Goal: Register for event/course

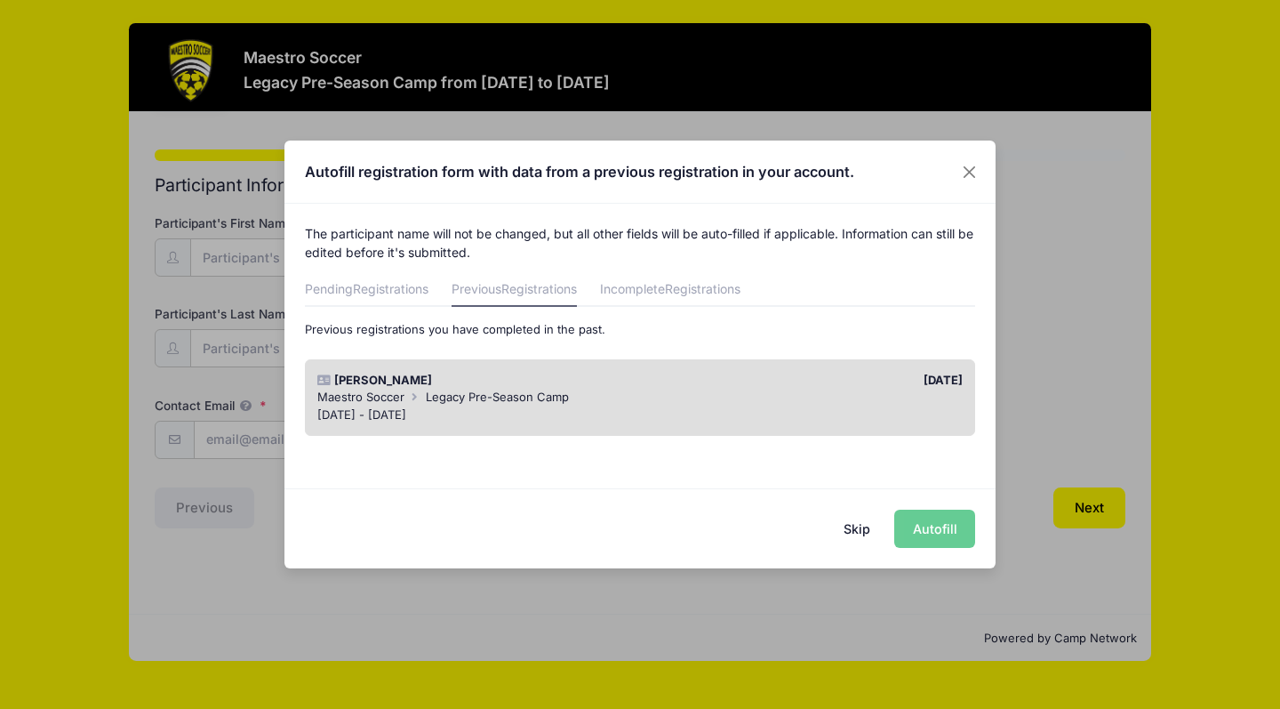
click at [600, 398] on div "Maestro Soccer Legacy Pre-Season Camp" at bounding box center [640, 398] width 646 height 18
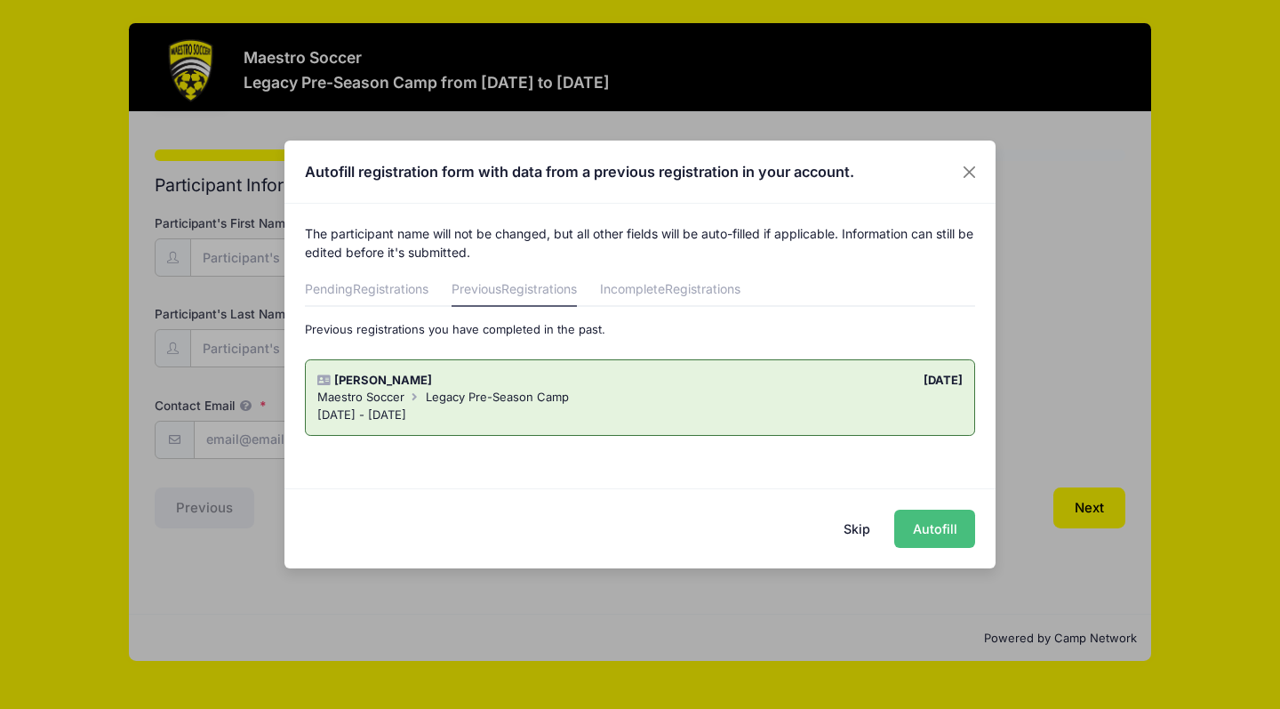
click at [949, 530] on button "Autofill" at bounding box center [935, 529] width 81 height 38
type input "[EMAIL_ADDRESS][DOMAIN_NAME]"
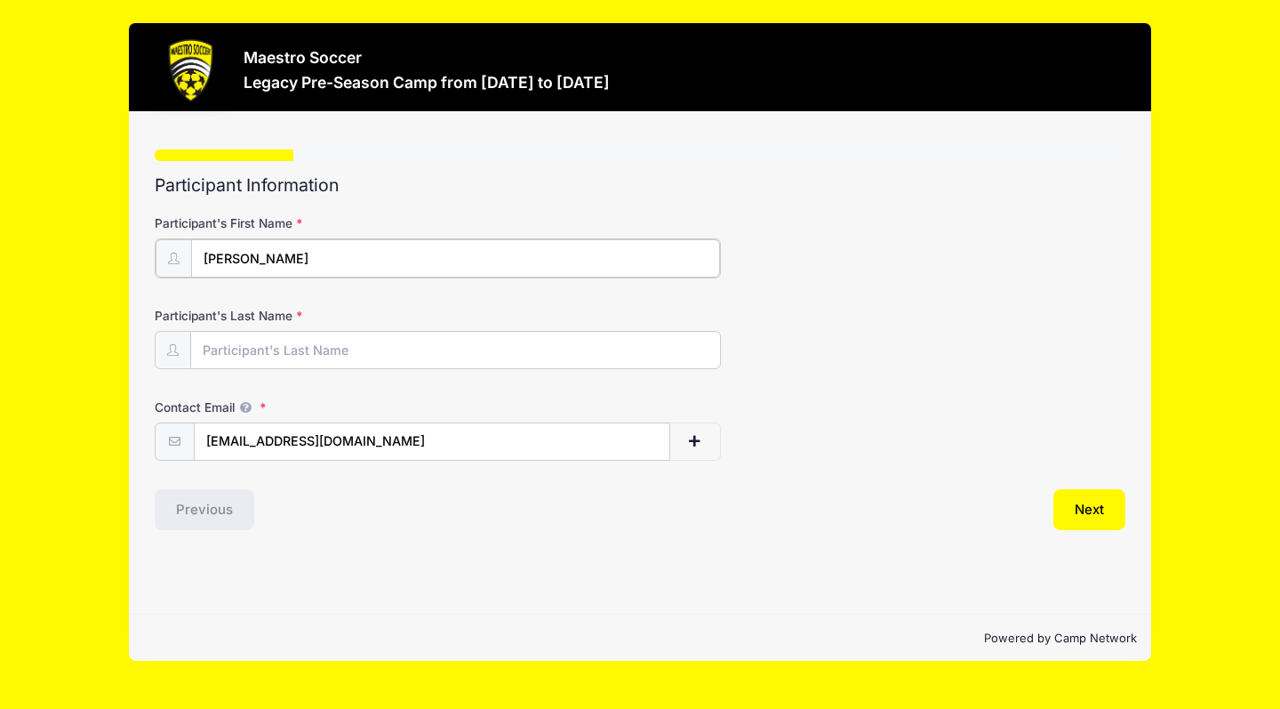
type input "[PERSON_NAME]"
click at [339, 530] on div "Step 1 /7 Step 1 Step 2 Step 3 Step 4 Policies Extra Items Summary Participant …" at bounding box center [640, 363] width 1023 height 502
click at [1091, 501] on button "Next" at bounding box center [1090, 507] width 72 height 41
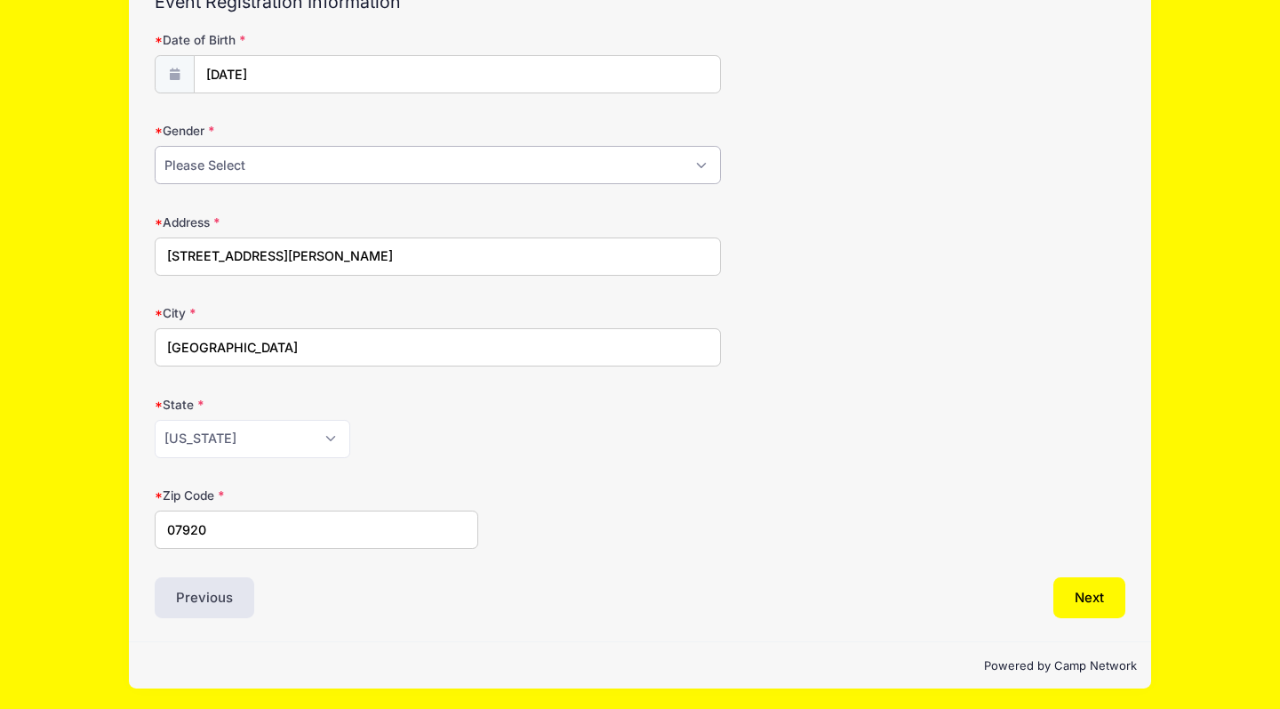
scroll to position [182, 0]
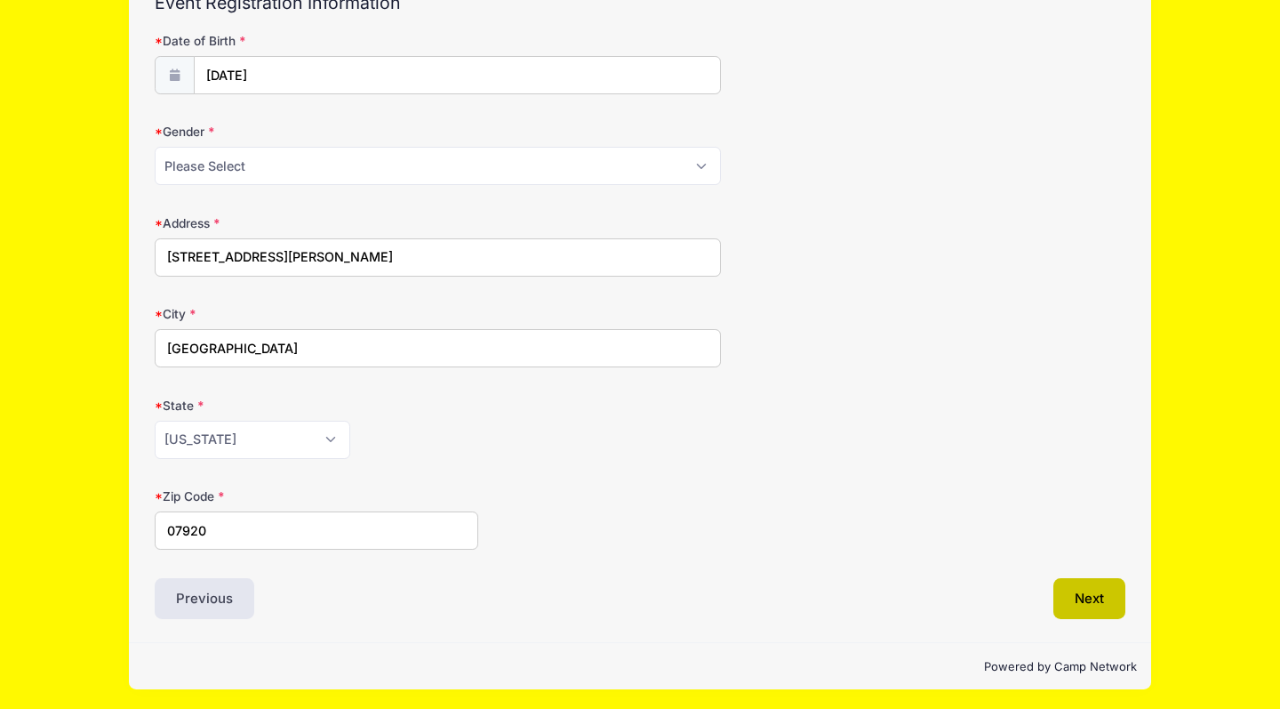
click at [1088, 603] on button "Next" at bounding box center [1090, 598] width 72 height 41
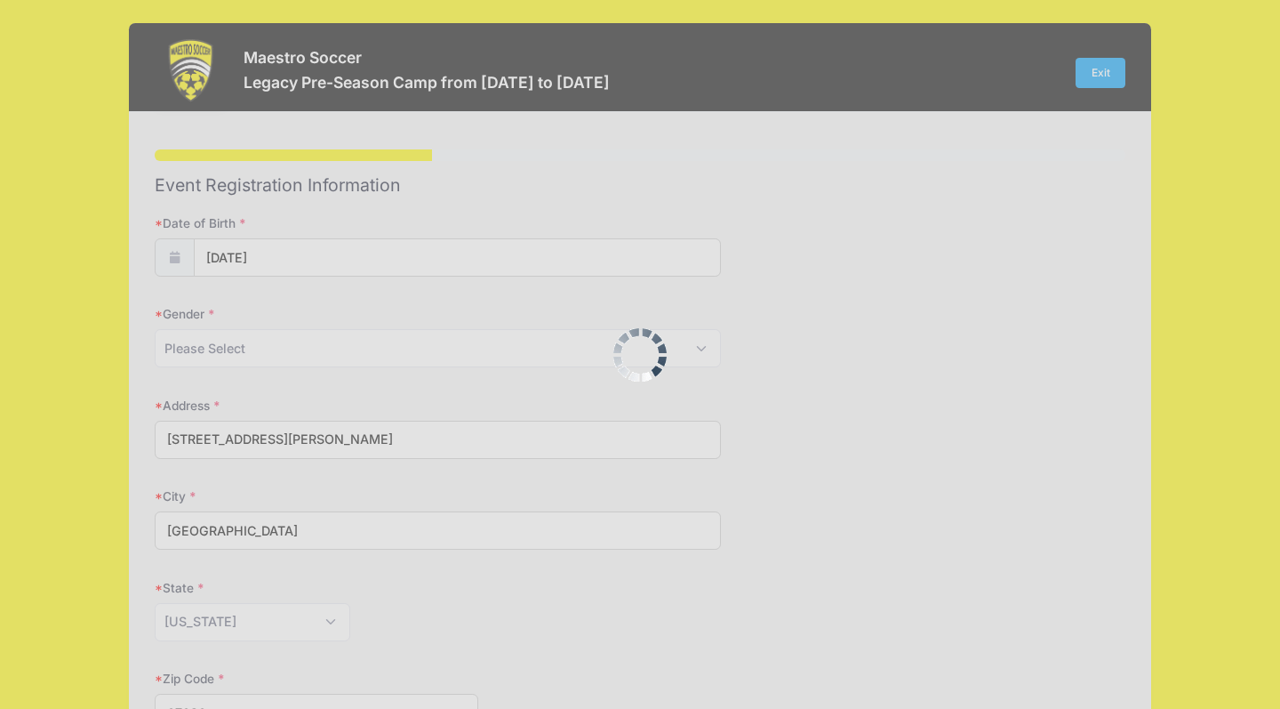
scroll to position [0, 0]
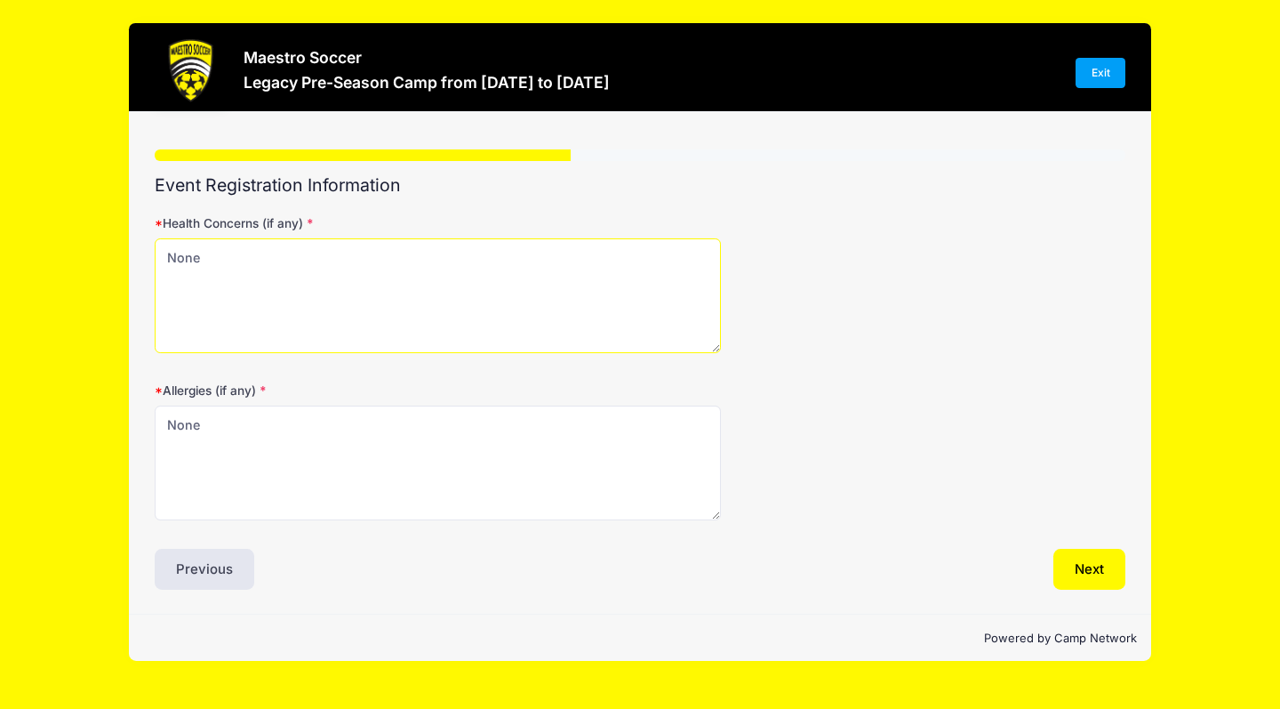
click at [480, 300] on textarea "None" at bounding box center [438, 295] width 566 height 115
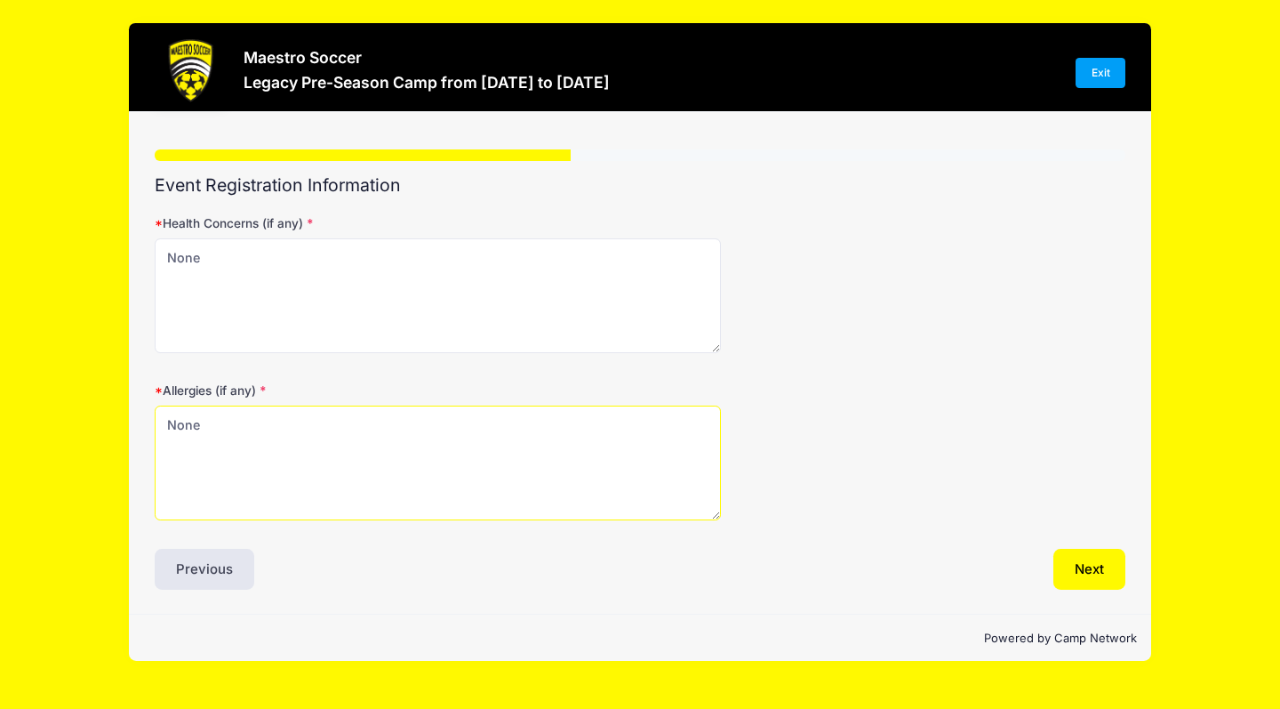
click at [399, 435] on textarea "None" at bounding box center [438, 462] width 566 height 115
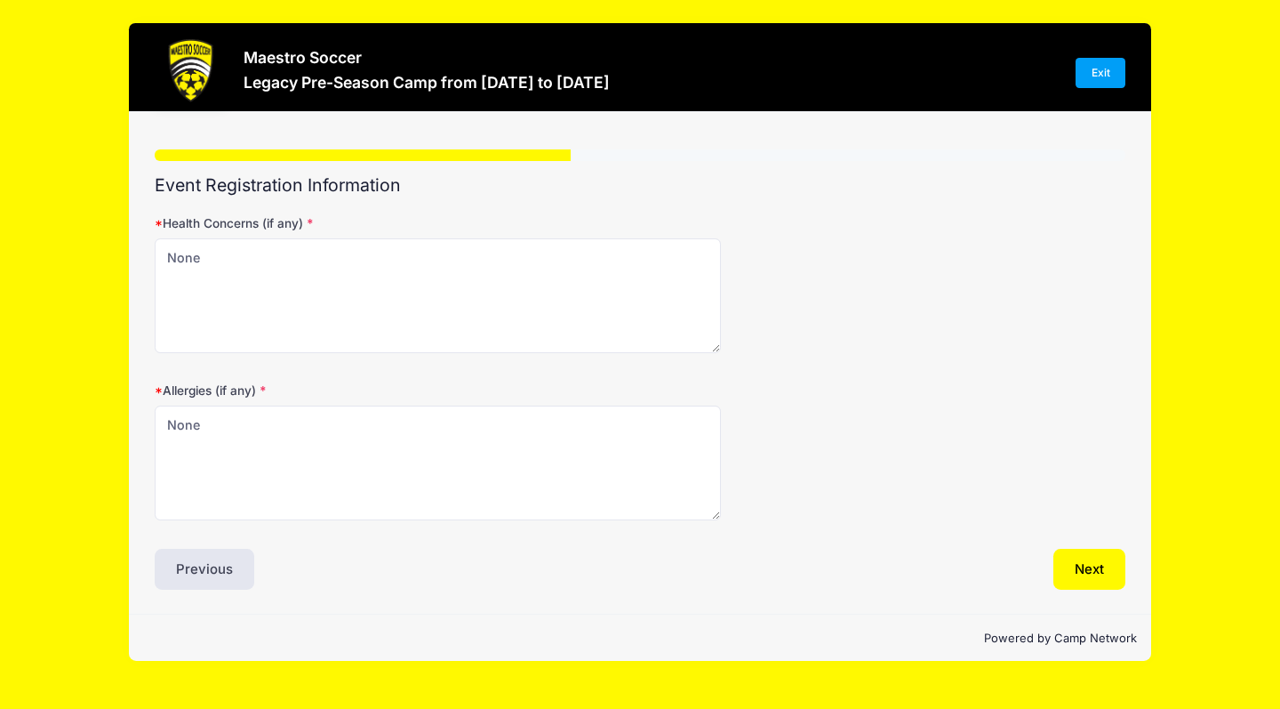
click at [931, 479] on div "Allergies (if any) None" at bounding box center [640, 450] width 971 height 139
click at [1099, 572] on button "Next" at bounding box center [1090, 569] width 72 height 41
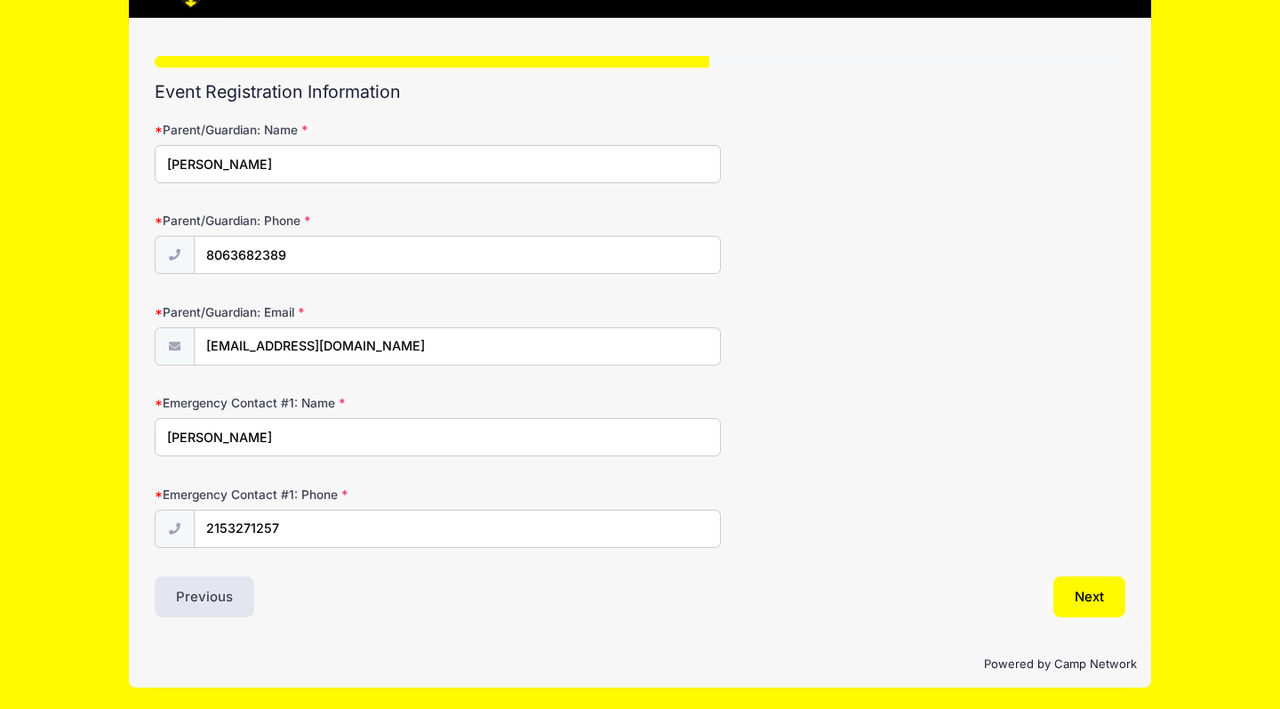
scroll to position [92, 0]
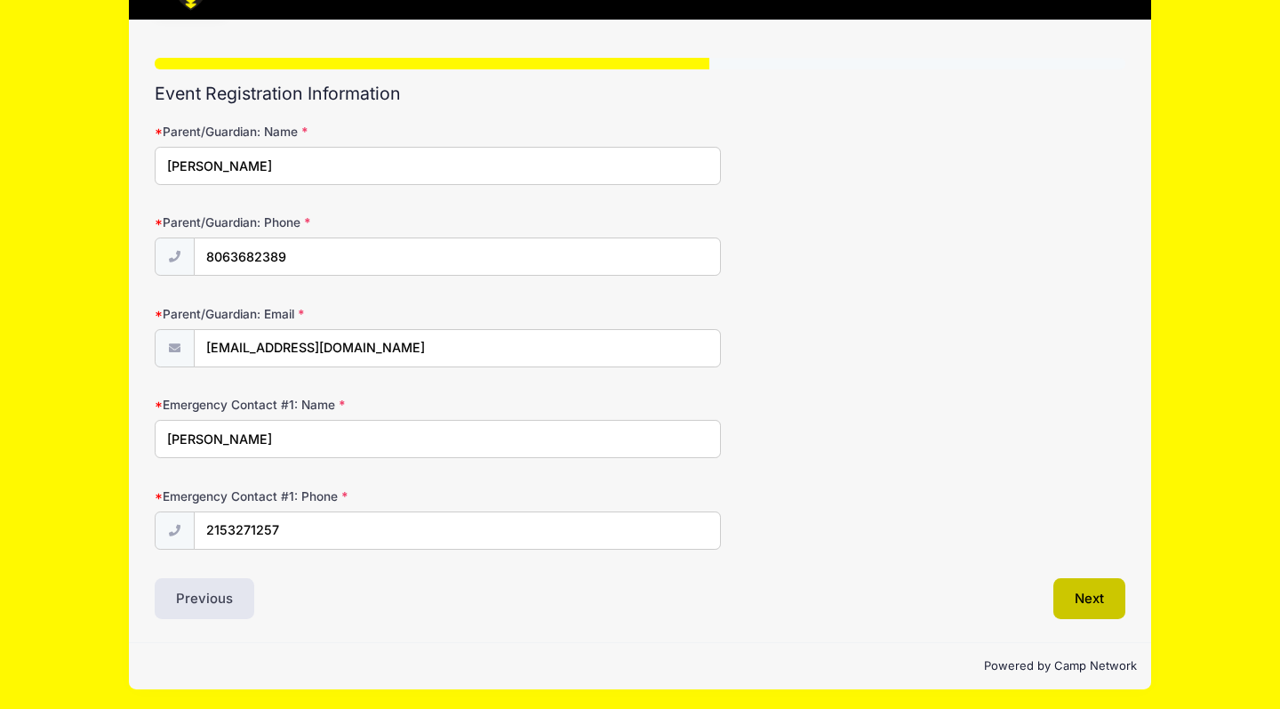
click at [1084, 593] on button "Next" at bounding box center [1090, 598] width 72 height 41
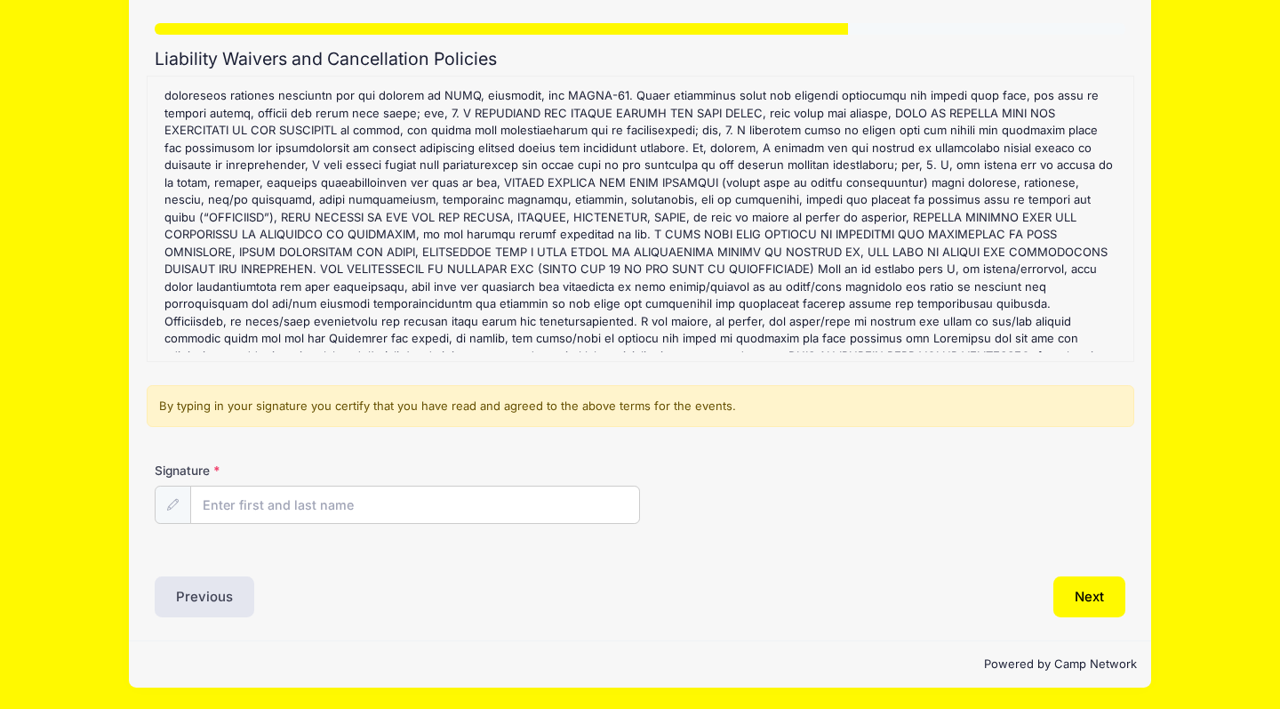
scroll to position [125, 0]
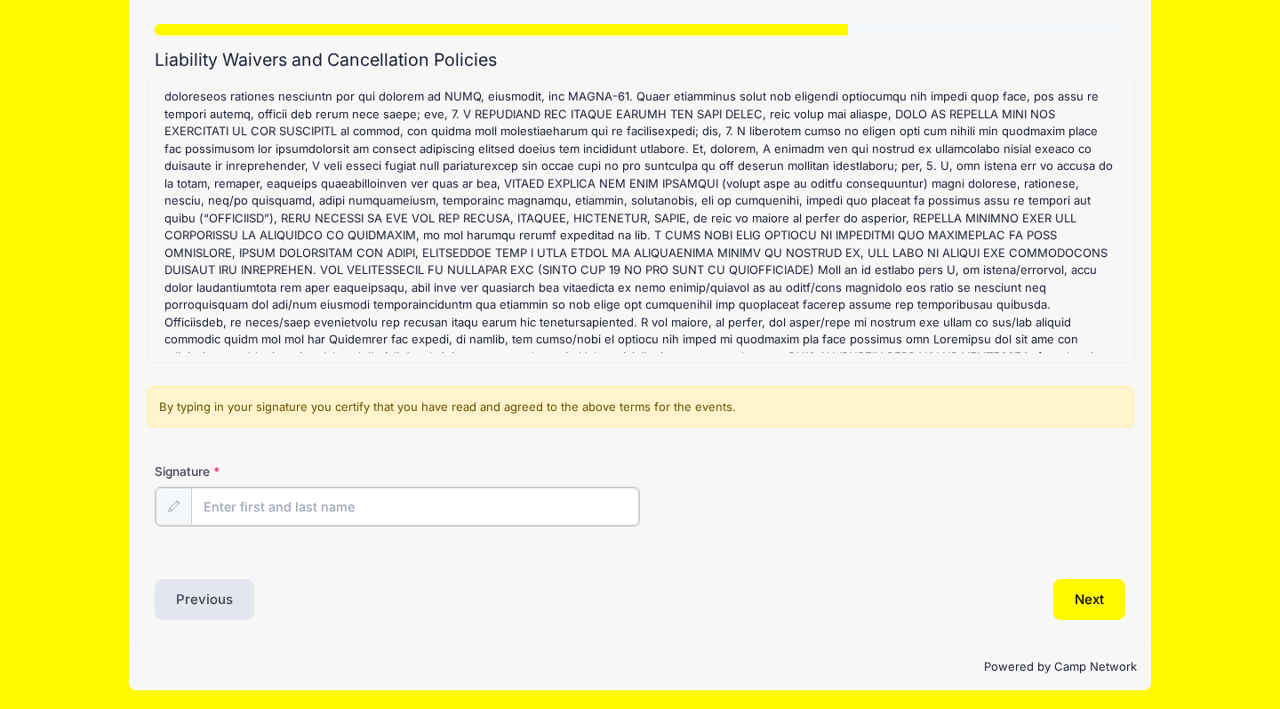
click at [396, 507] on input "Signature" at bounding box center [415, 506] width 448 height 38
type input "[PERSON_NAME]"
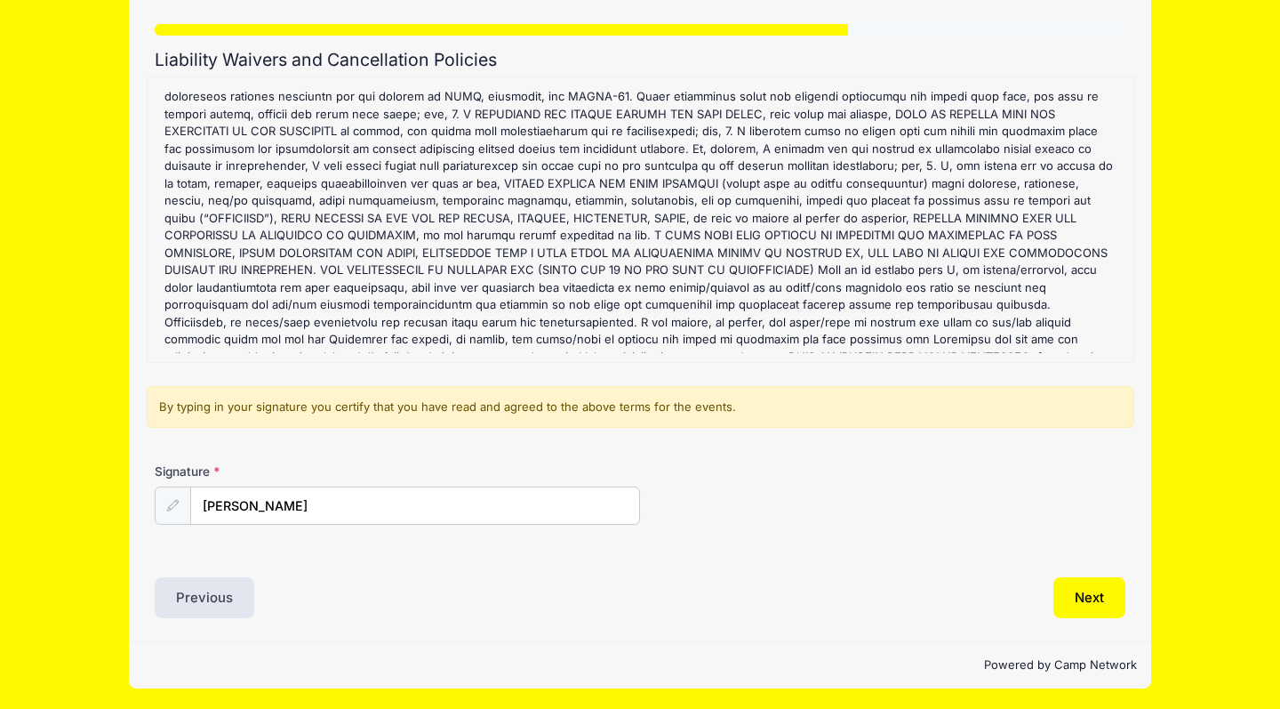
click at [762, 495] on div "Signature [PERSON_NAME]" at bounding box center [640, 493] width 971 height 62
click at [1076, 597] on button "Next" at bounding box center [1090, 597] width 72 height 41
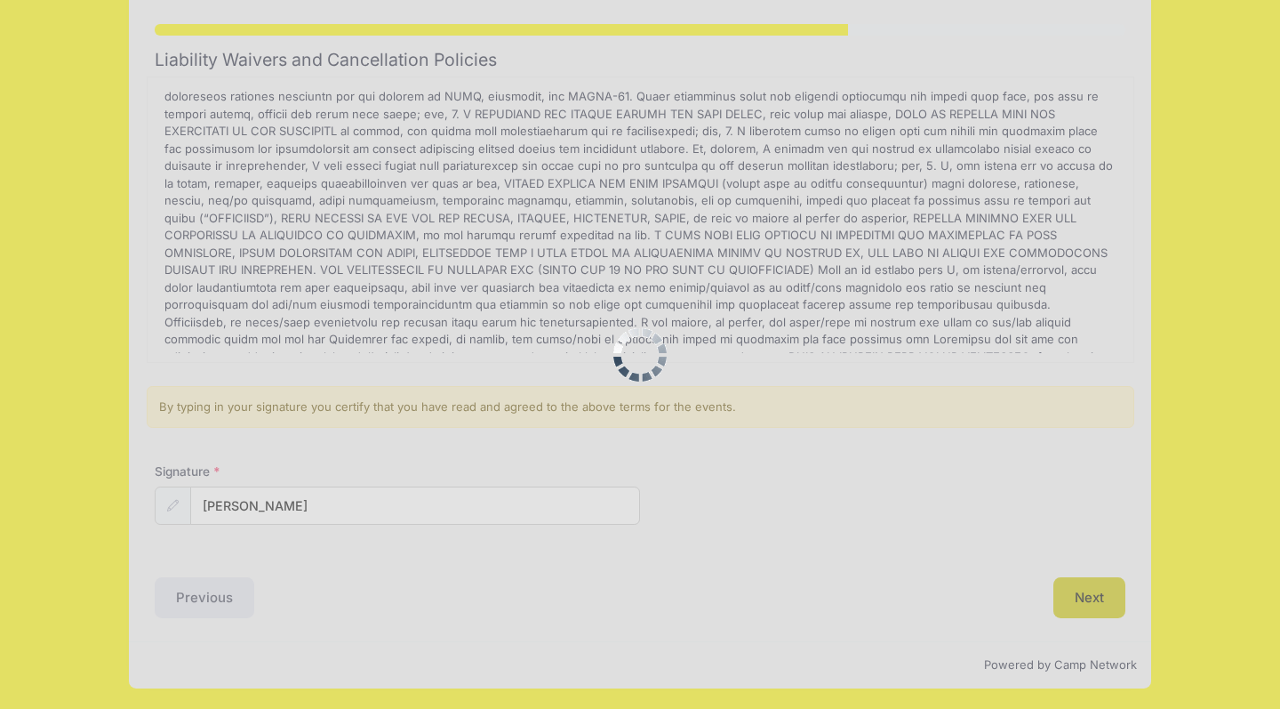
scroll to position [0, 0]
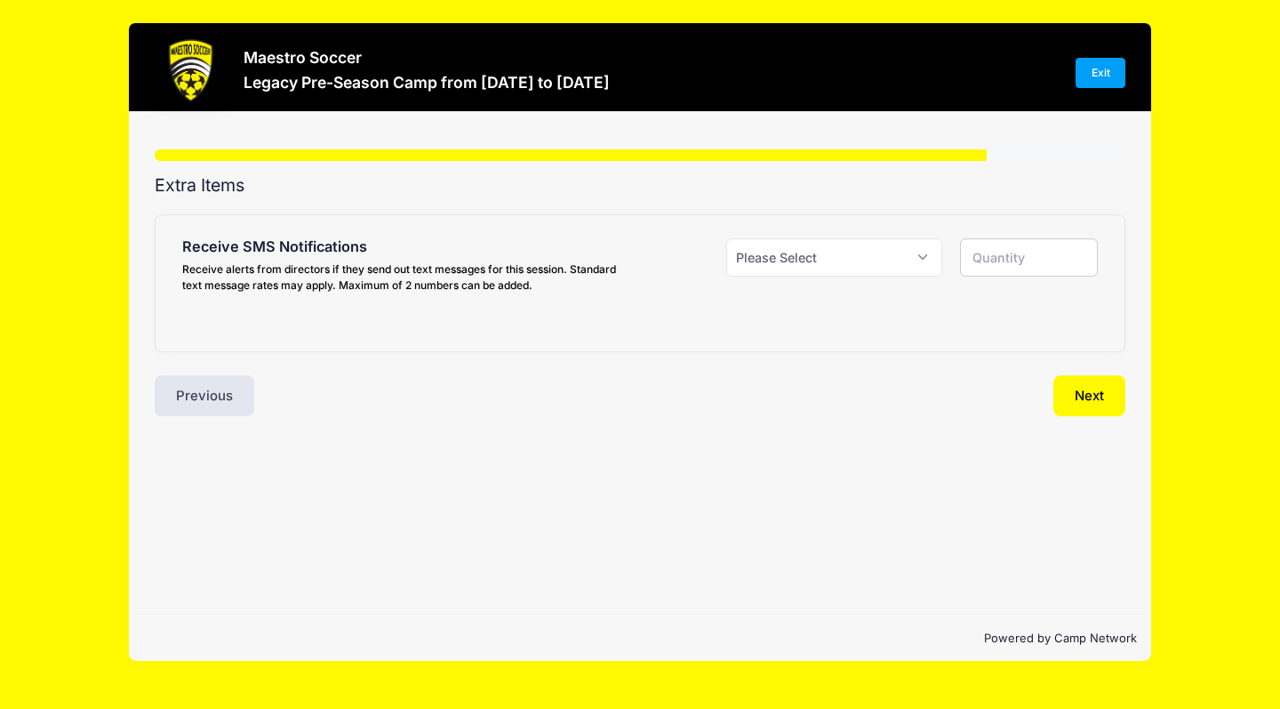
click at [806, 481] on div "Step 6 /7 Step 1 Step 2 Step 3 Step 4 Policies Extra Items Summary Participant …" at bounding box center [640, 363] width 1023 height 502
select select "1"
type input "1"
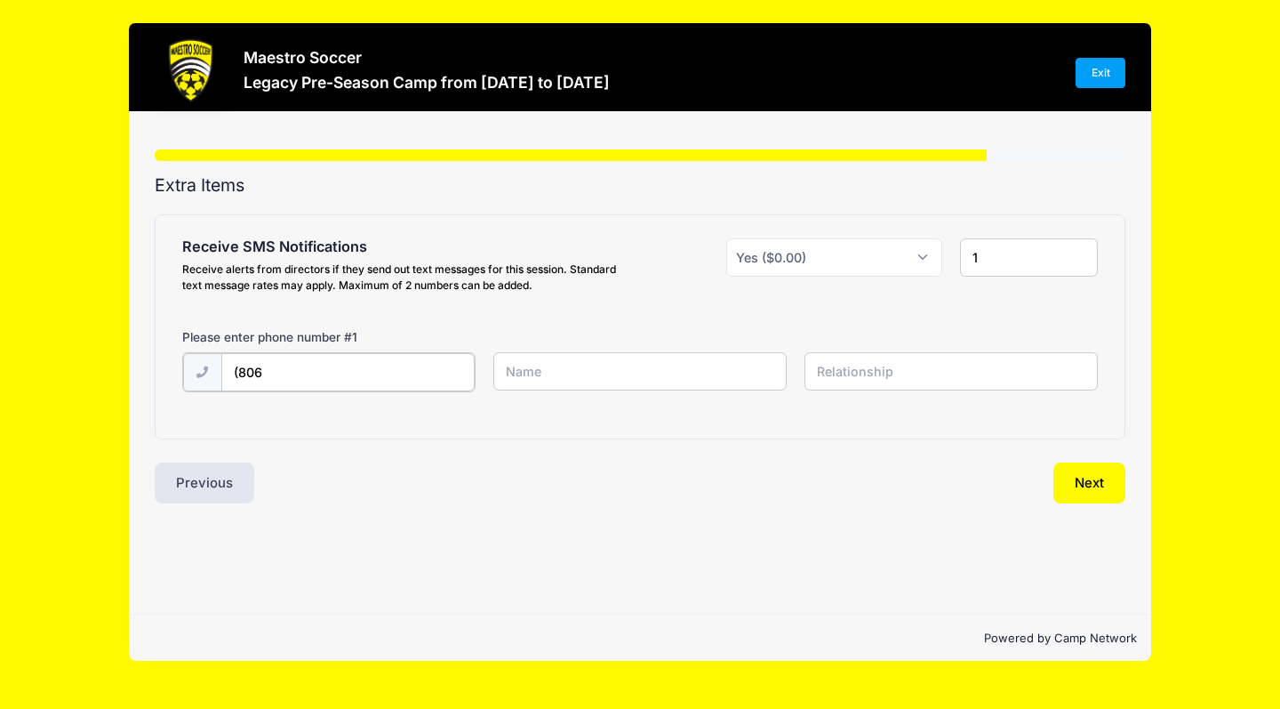
type input "[PHONE_NUMBER]"
type input "[PERSON_NAME]"
click at [582, 518] on div "Step 6 /7 Step 1 Step 2 Step 3 Step 4 Policies Extra Items Summary Participant …" at bounding box center [640, 363] width 1023 height 502
click at [0, 0] on input "text" at bounding box center [0, 0] width 0 height 0
type input "mother"
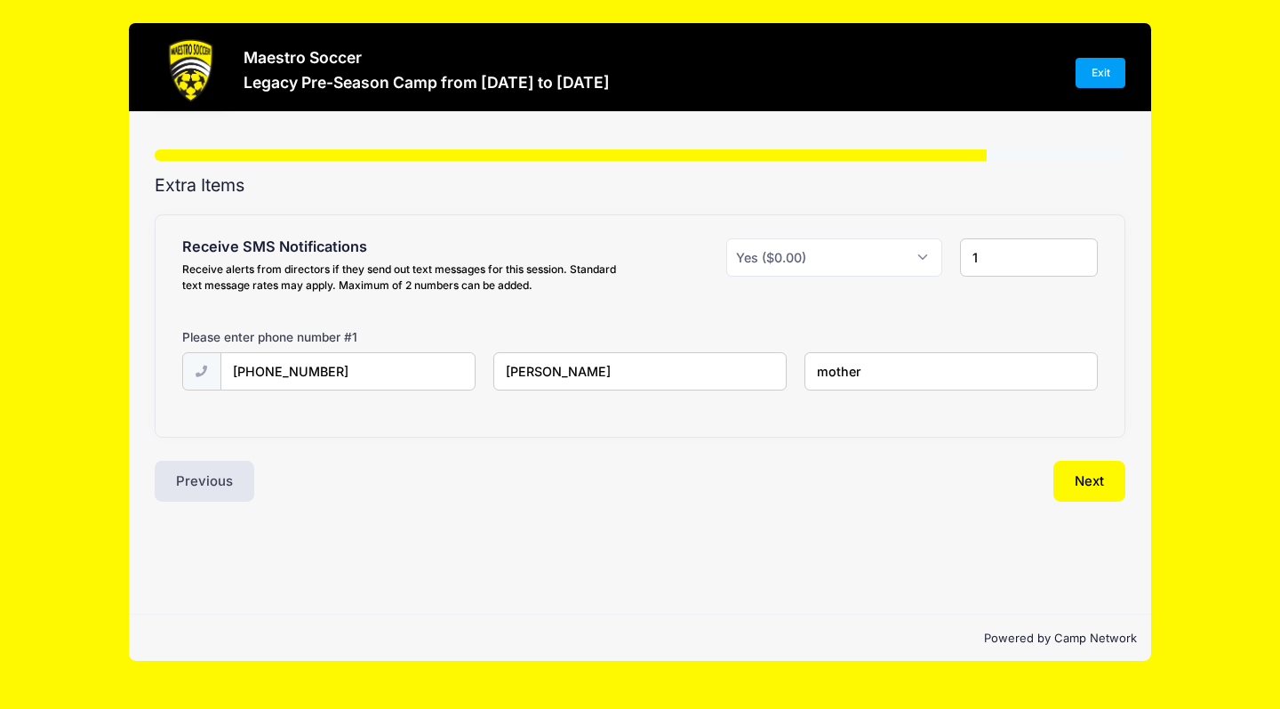
click at [956, 492] on div "Next" at bounding box center [887, 481] width 494 height 41
click at [1040, 259] on input "1" at bounding box center [1029, 257] width 139 height 38
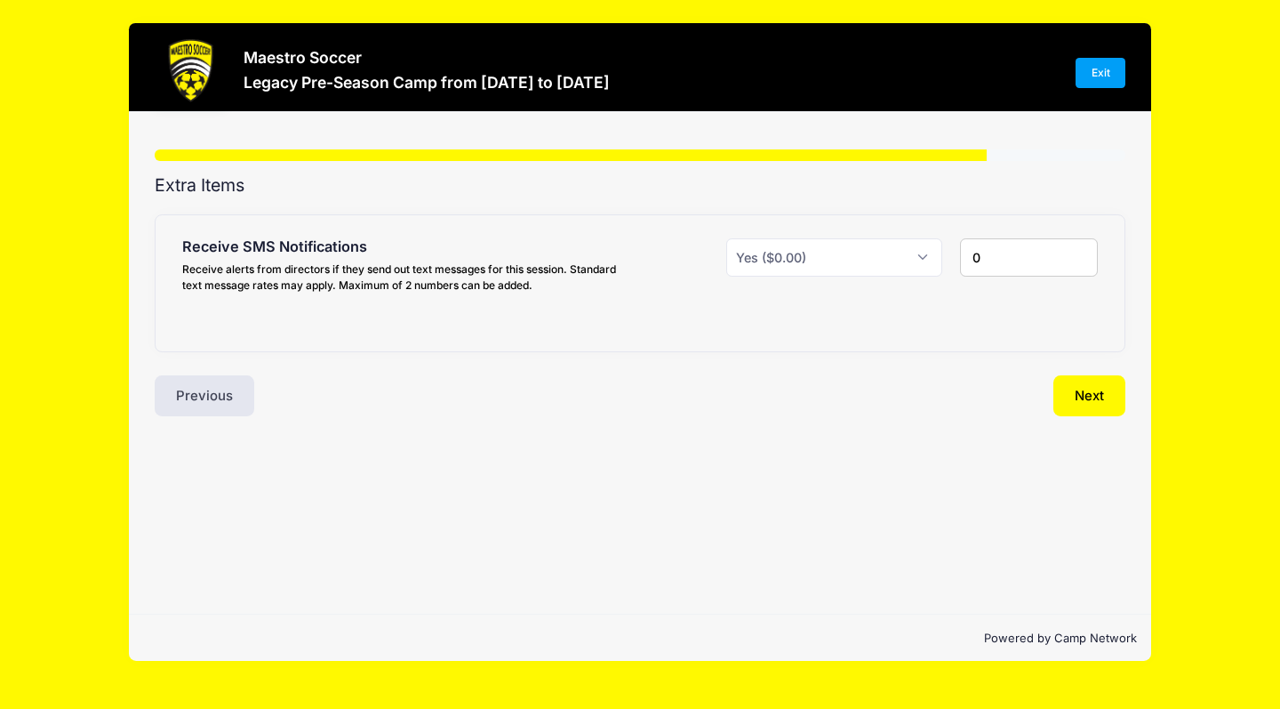
click at [1078, 261] on input "0" at bounding box center [1029, 257] width 139 height 38
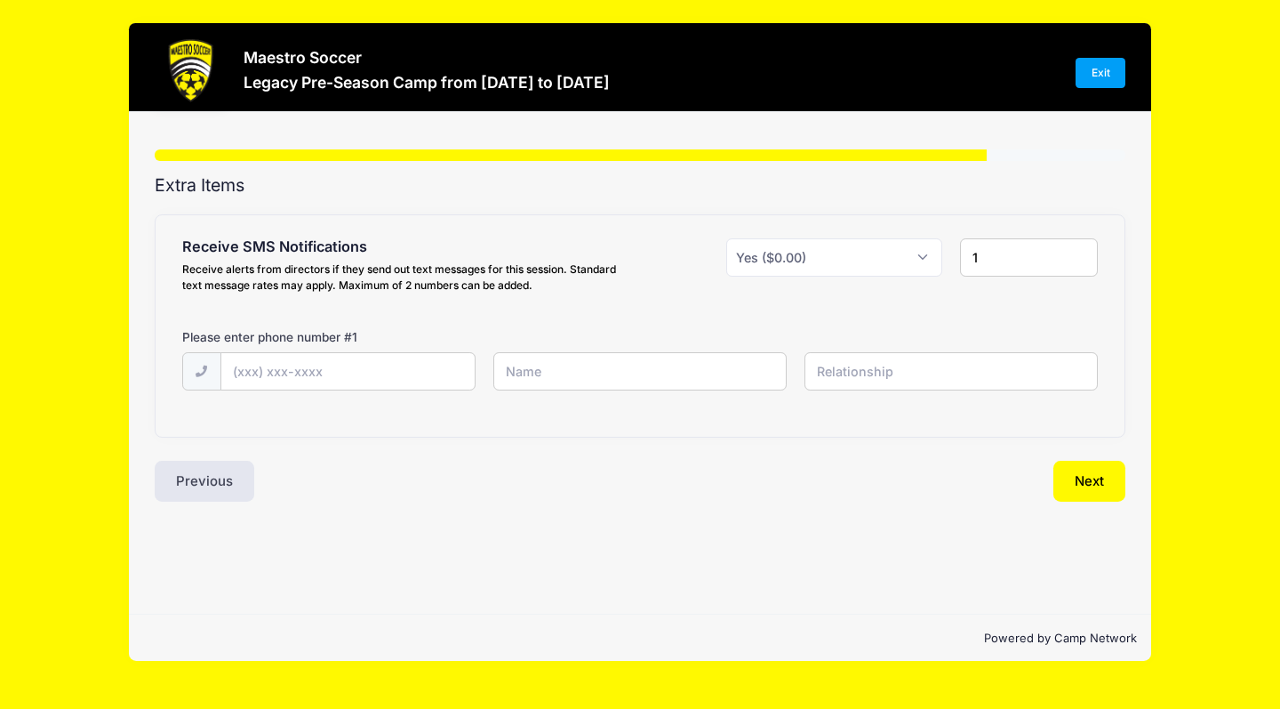
click at [1082, 249] on input "1" at bounding box center [1029, 257] width 139 height 38
type input "2"
click at [1082, 250] on input "2" at bounding box center [1029, 257] width 139 height 38
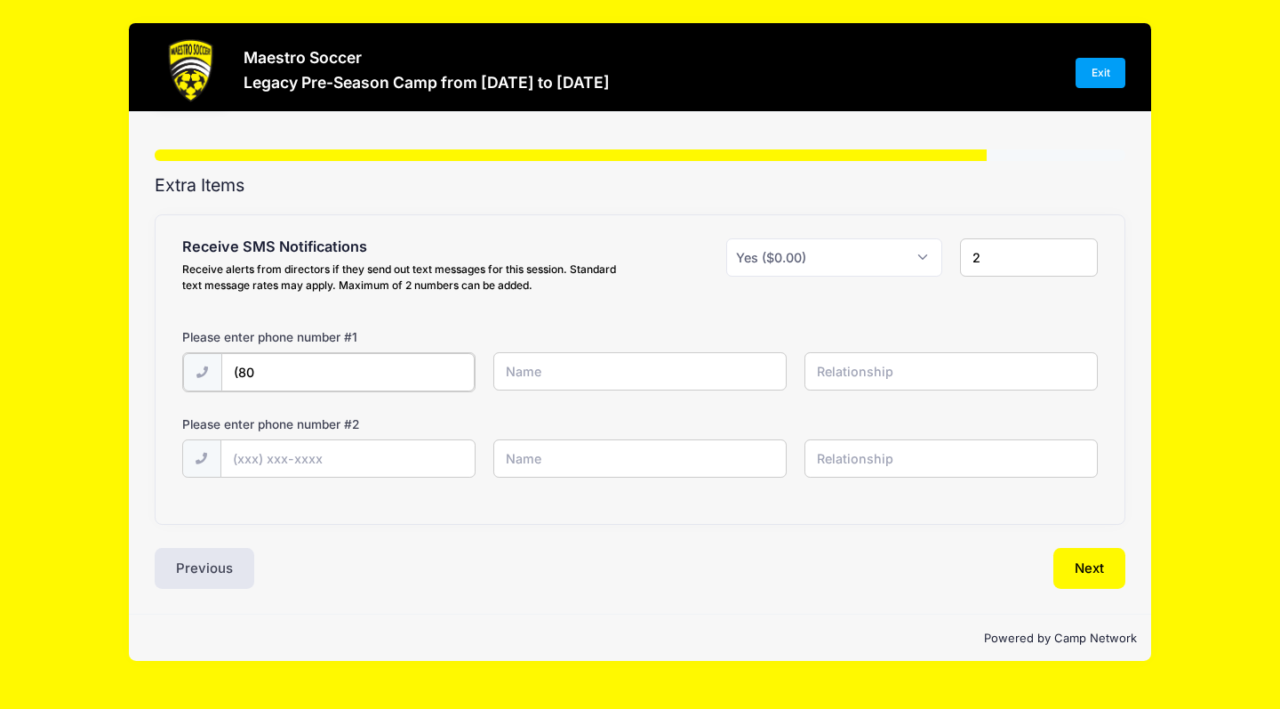
type input "[PHONE_NUMBER]"
type input "[PERSON_NAME]"
click at [0, 0] on input "text" at bounding box center [0, 0] width 0 height 0
type input "mother"
type input "[PHONE_NUMBER]"
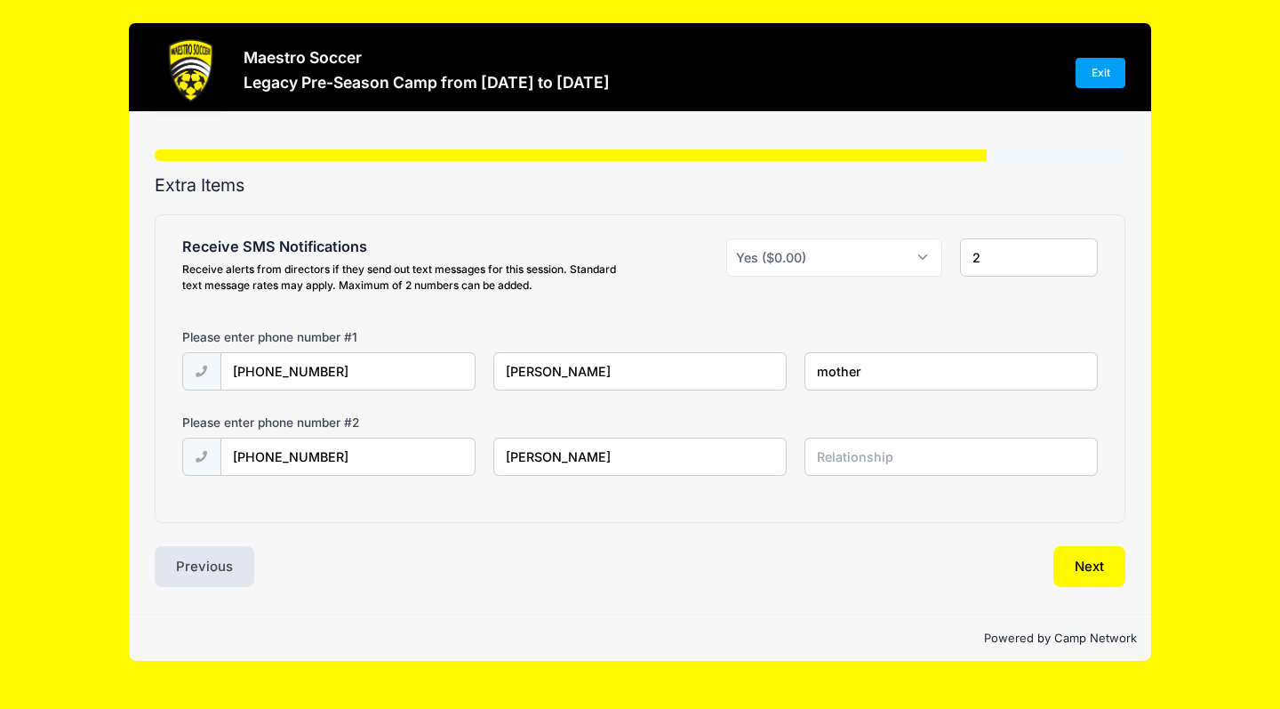
type input "[PERSON_NAME]"
click at [0, 0] on input "text" at bounding box center [0, 0] width 0 height 0
type input "father"
click at [830, 587] on div "Step 6 /7 Step 1 Step 2 Step 3 Step 4 Policies Extra Items Summary Participant …" at bounding box center [640, 363] width 1023 height 502
click at [1098, 560] on button "Next" at bounding box center [1090, 566] width 72 height 41
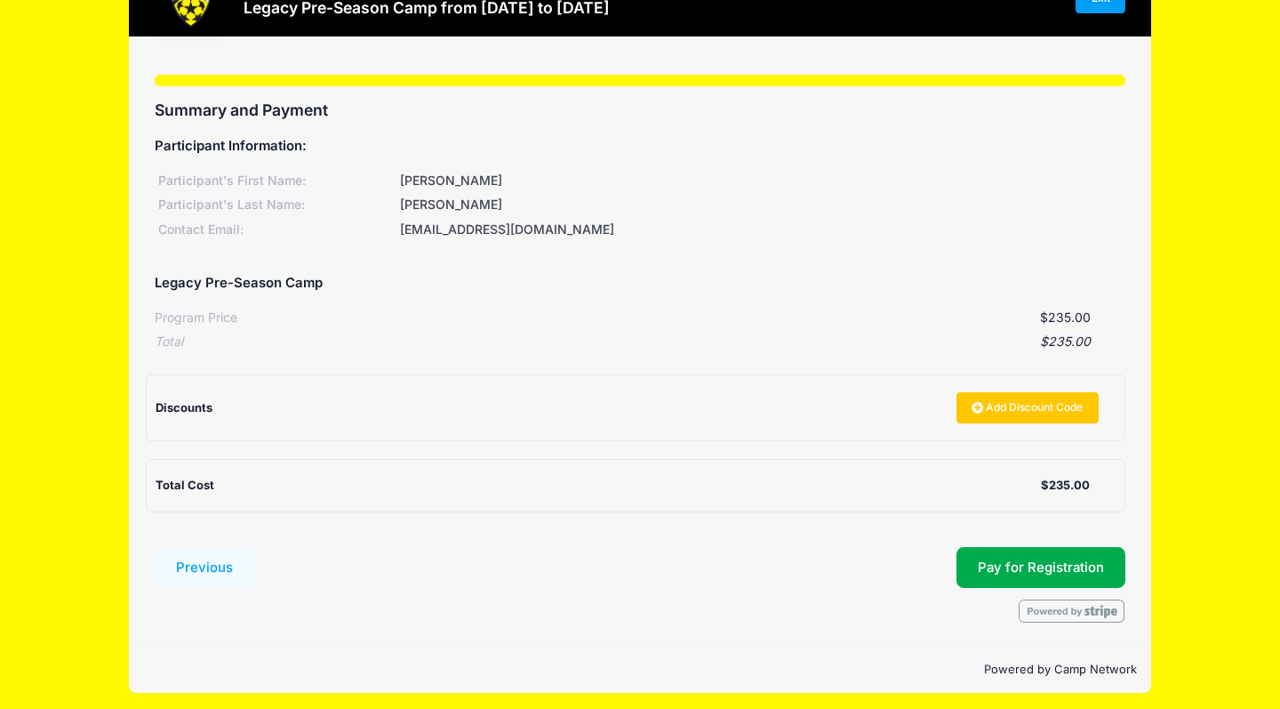
scroll to position [74, 0]
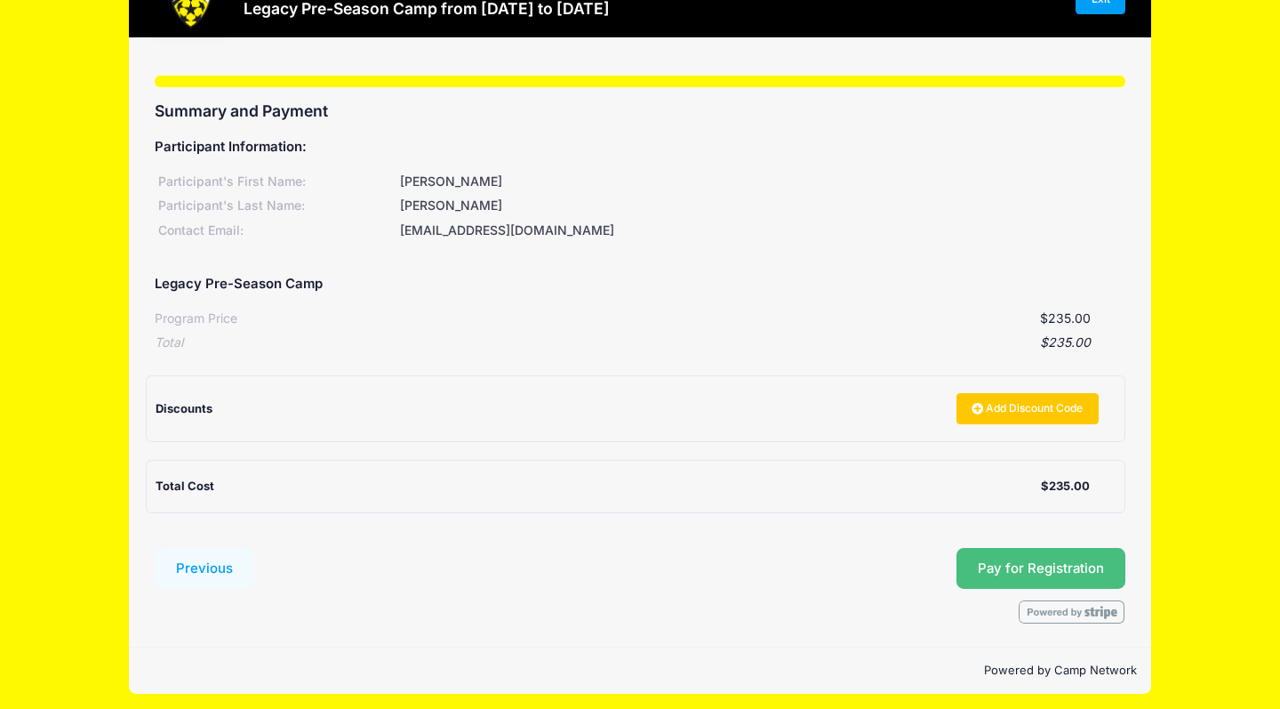
click at [1082, 560] on span "Pay for Registration" at bounding box center [1041, 568] width 126 height 16
click at [1022, 560] on span "Pay for Registration" at bounding box center [1041, 568] width 126 height 16
